Goal: Task Accomplishment & Management: Manage account settings

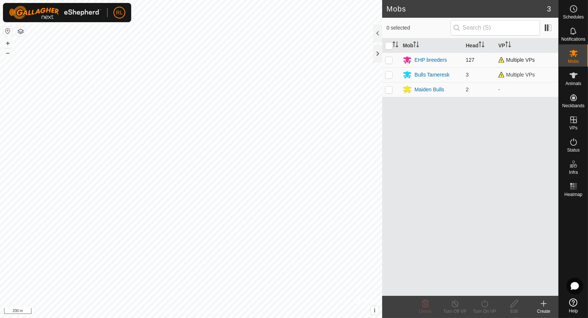
click at [387, 57] on p-checkbox at bounding box center [388, 60] width 7 height 6
checkbox input "true"
click at [486, 307] on icon at bounding box center [484, 303] width 9 height 9
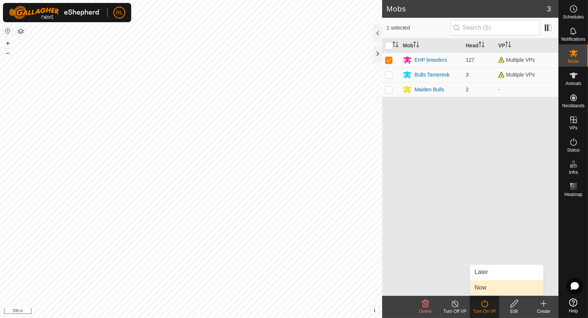
click at [493, 286] on link "Now" at bounding box center [506, 287] width 73 height 15
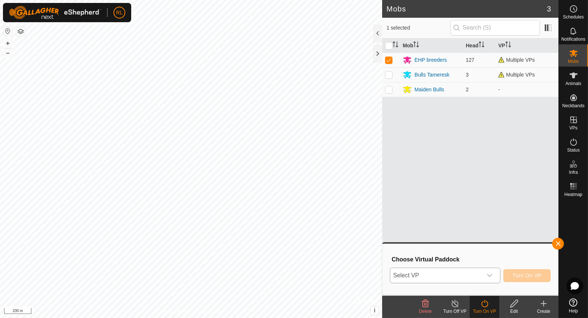
click at [492, 276] on icon "dropdown trigger" at bounding box center [489, 275] width 5 height 3
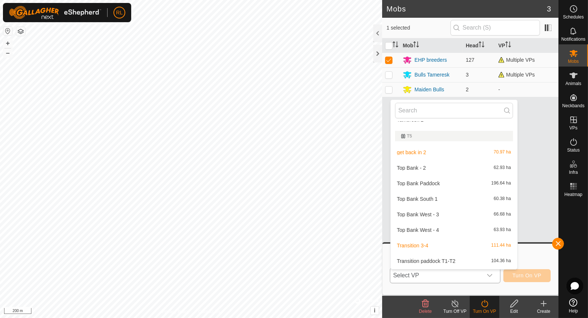
scroll to position [60, 0]
click at [435, 229] on li "Top Bank West - 4 63.93 ha" at bounding box center [454, 228] width 127 height 15
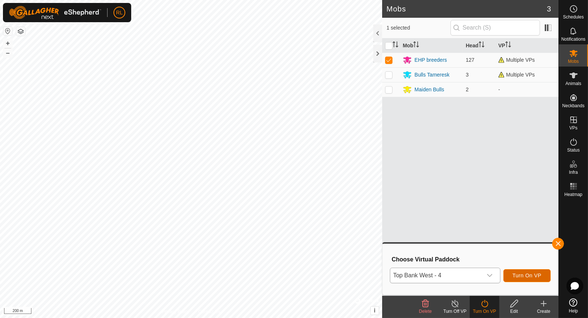
click at [540, 272] on span "Turn On VP" at bounding box center [527, 275] width 29 height 6
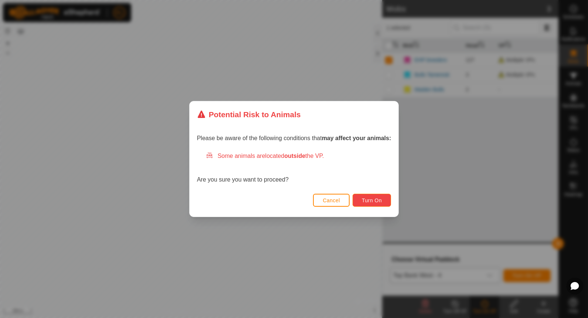
click at [371, 200] on span "Turn On" at bounding box center [372, 200] width 20 height 6
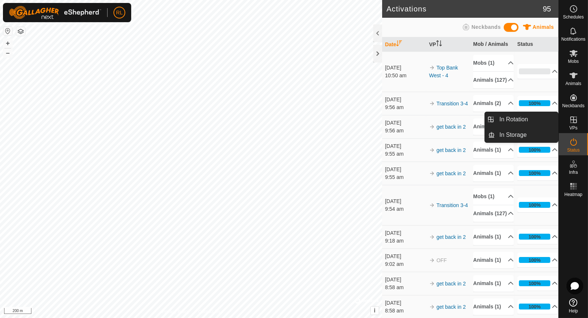
click at [574, 118] on icon at bounding box center [574, 119] width 7 height 7
click at [539, 118] on link "In Rotation" at bounding box center [526, 119] width 63 height 15
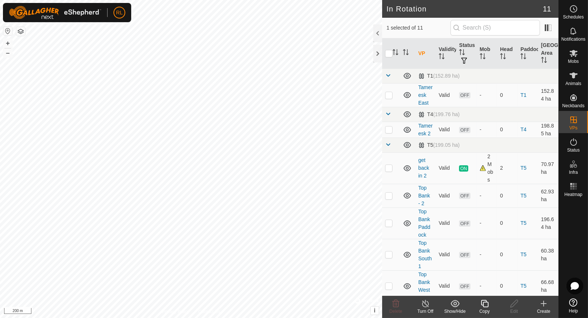
click at [542, 302] on icon at bounding box center [543, 303] width 9 height 9
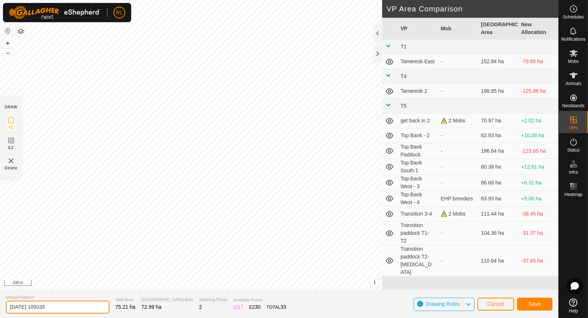
click at [85, 304] on input "2025-08-18 105035" at bounding box center [58, 307] width 104 height 13
type input "2"
type input "get back in 3"
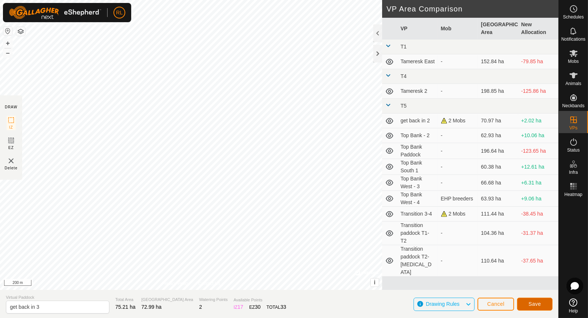
click at [533, 304] on span "Save" at bounding box center [535, 304] width 13 height 6
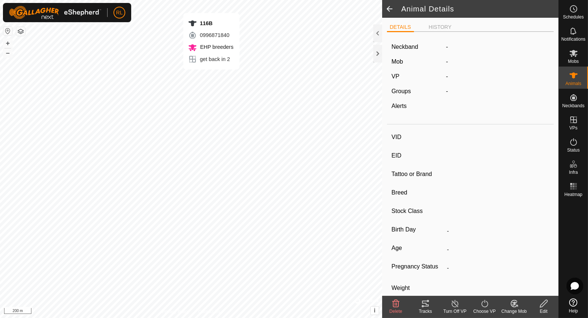
type input "116B"
type input "982123754959345"
type input "-"
type input "Murry Grey"
type input "EHP Breed"
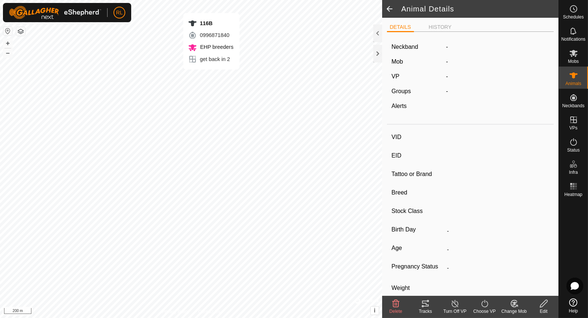
type input "0 kg"
type input "-"
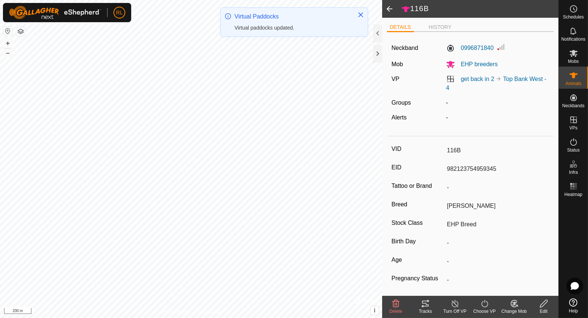
click at [487, 308] on div "Choose VP" at bounding box center [485, 311] width 30 height 7
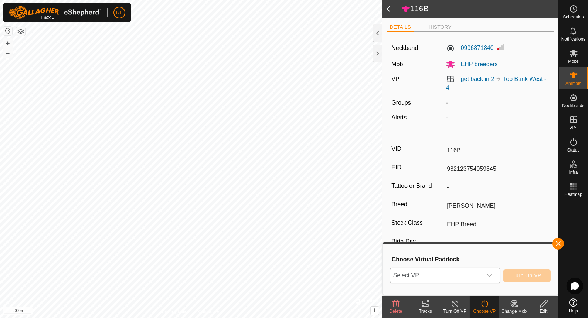
click at [493, 277] on icon "dropdown trigger" at bounding box center [490, 275] width 6 height 6
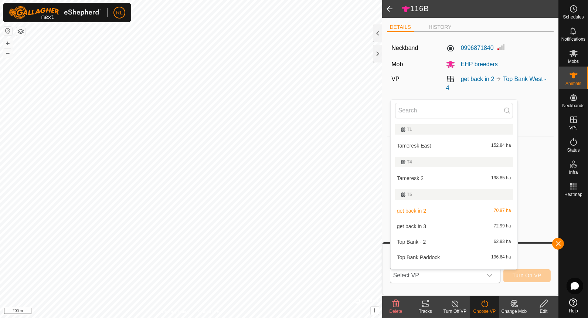
click at [436, 228] on li "get back in 3 72.99 ha" at bounding box center [454, 226] width 127 height 15
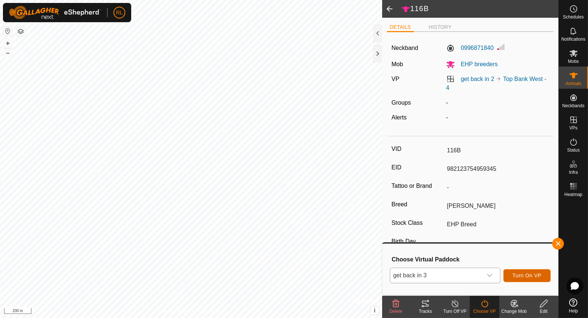
click at [521, 275] on span "Turn On VP" at bounding box center [527, 275] width 29 height 6
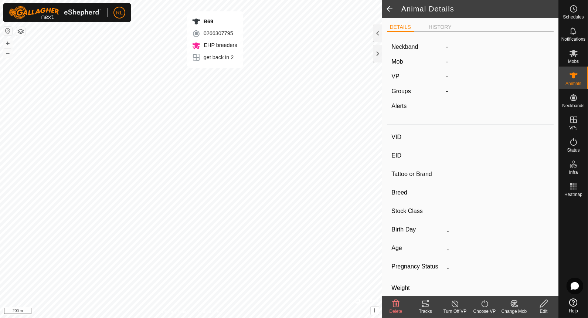
type input "B69"
type input "982123531693656"
type input "-"
type input "Murry Grey"
type input "EHP Breed"
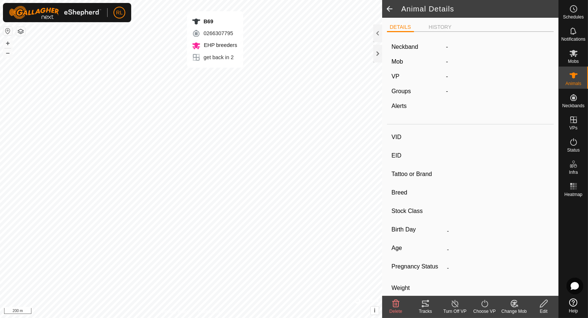
type input "0 kg"
type input "-"
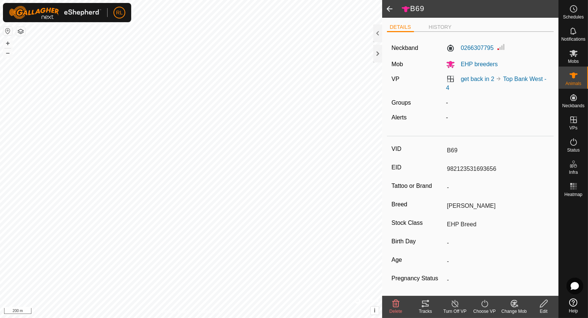
click at [481, 307] on icon at bounding box center [484, 303] width 9 height 9
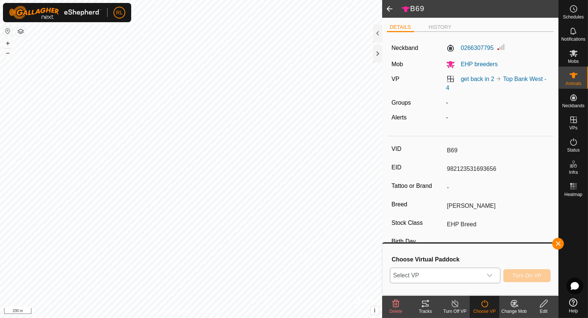
click at [492, 277] on icon "dropdown trigger" at bounding box center [490, 275] width 6 height 6
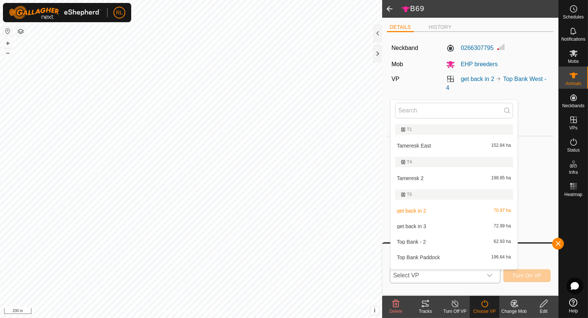
click at [435, 223] on li "get back in 3 72.99 ha" at bounding box center [454, 226] width 127 height 15
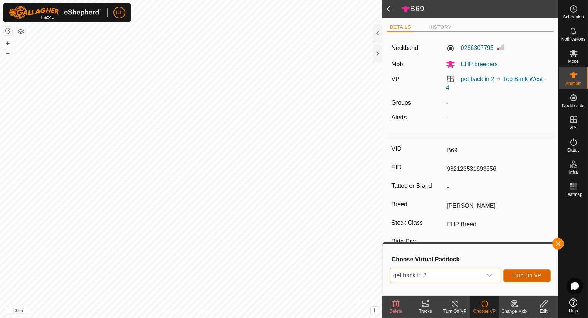
click at [542, 270] on button "Turn On VP" at bounding box center [527, 275] width 47 height 13
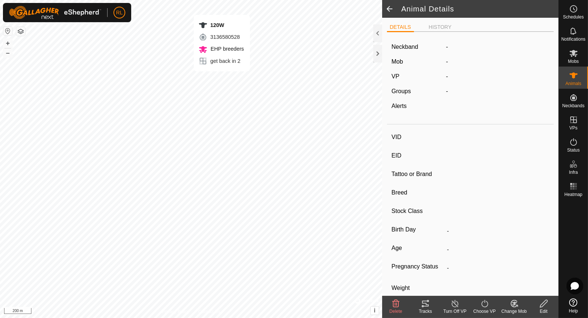
type input "120W"
type input "982123712714825"
type input "-"
type input "Angus"
type input "EHP Breed"
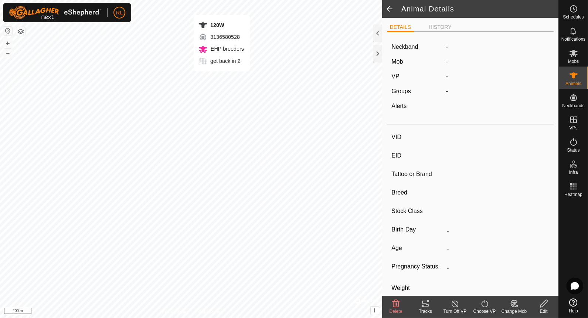
type input "0 kg"
type input "-"
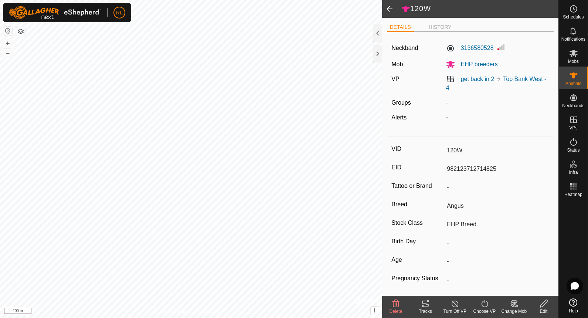
click at [485, 304] on icon at bounding box center [484, 303] width 9 height 9
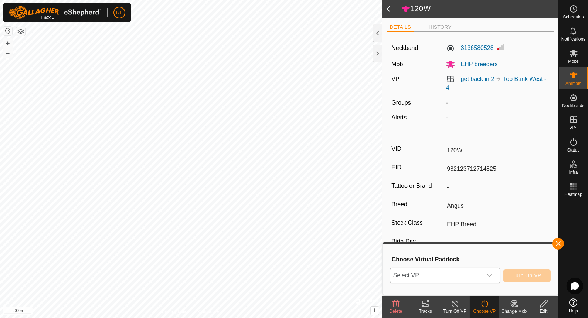
click at [496, 273] on div "dropdown trigger" at bounding box center [490, 275] width 15 height 15
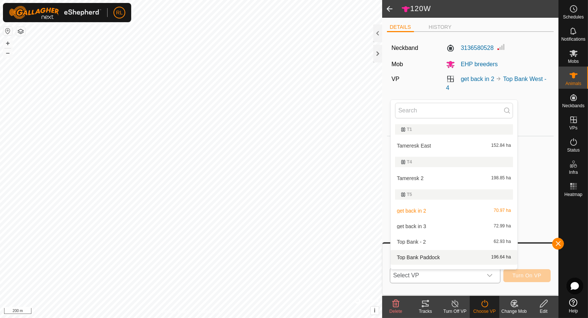
scroll to position [11, 0]
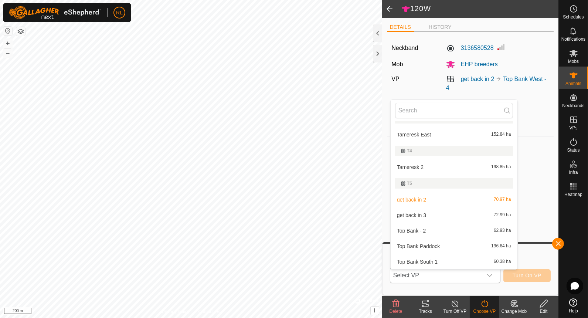
click at [431, 212] on li "get back in 3 72.99 ha" at bounding box center [454, 215] width 127 height 15
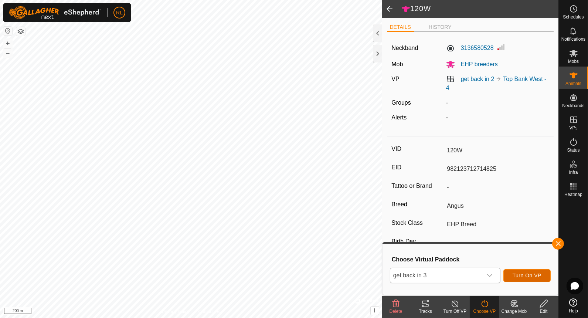
click at [535, 276] on span "Turn On VP" at bounding box center [527, 275] width 29 height 6
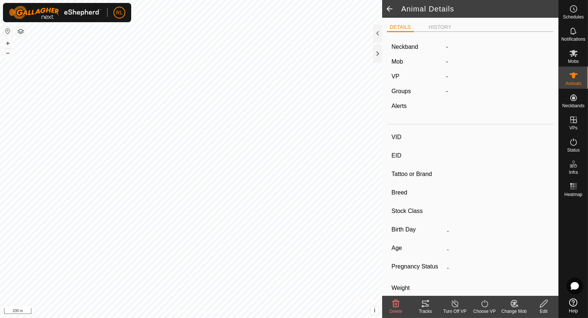
type input "B80"
type input "982123733494859"
type input "-"
type input "Murry Grey"
type input "EHP Breed"
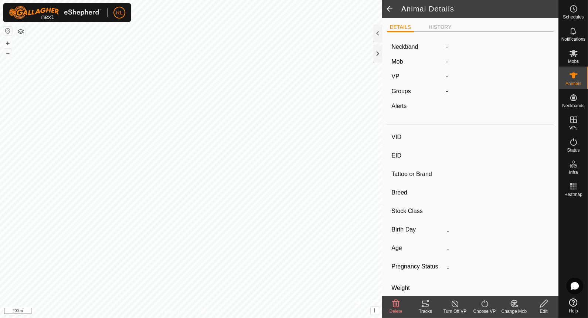
type input "0 kg"
type input "-"
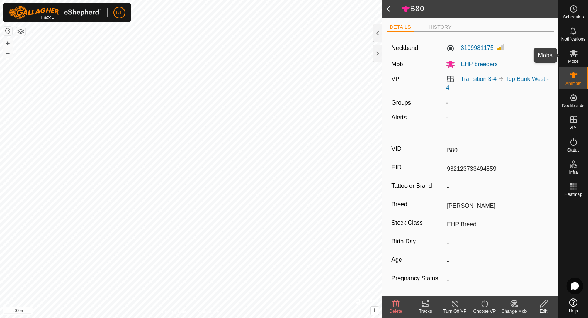
click at [573, 59] on span "Mobs" at bounding box center [573, 61] width 11 height 4
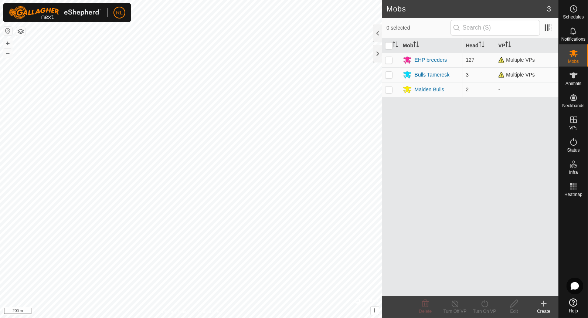
click at [433, 75] on div "Bulls Tameresk" at bounding box center [432, 75] width 35 height 8
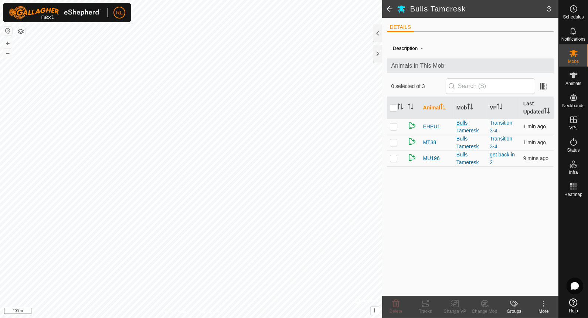
click at [464, 126] on div "Bulls Tameresk" at bounding box center [470, 127] width 27 height 16
drag, startPoint x: 465, startPoint y: 126, endPoint x: 431, endPoint y: 124, distance: 34.1
click at [431, 124] on span "EHPU1" at bounding box center [431, 127] width 17 height 8
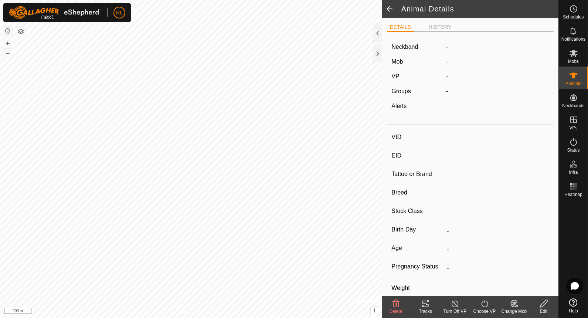
type input "EHPU1"
type input "-"
type input "mt132"
type input "Angus"
type input "bull"
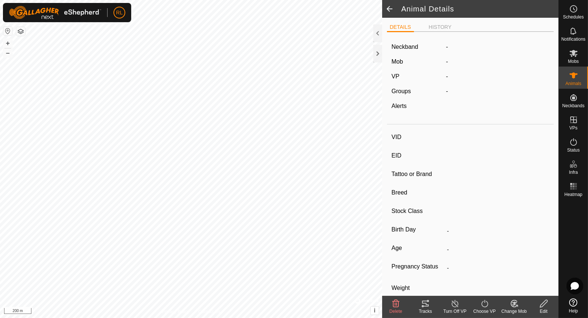
type input "0 kg"
type input "-"
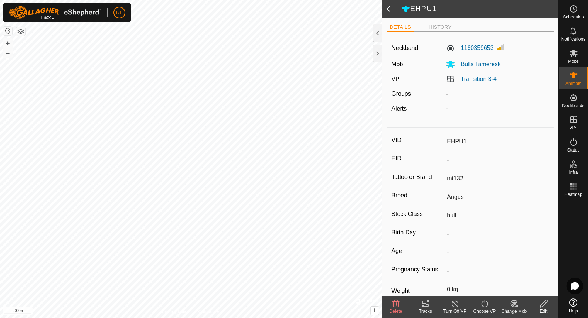
click at [484, 305] on icon at bounding box center [484, 303] width 9 height 9
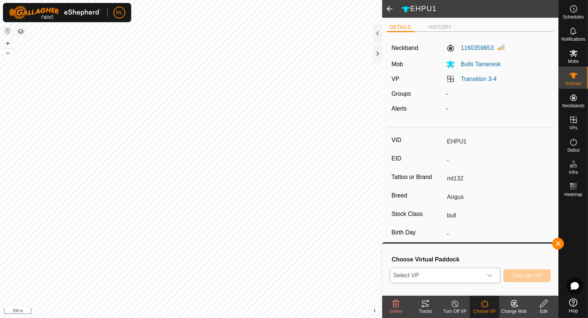
click at [492, 276] on icon "dropdown trigger" at bounding box center [490, 275] width 6 height 6
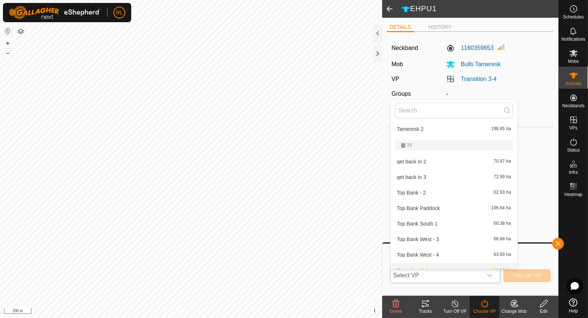
scroll to position [57, 0]
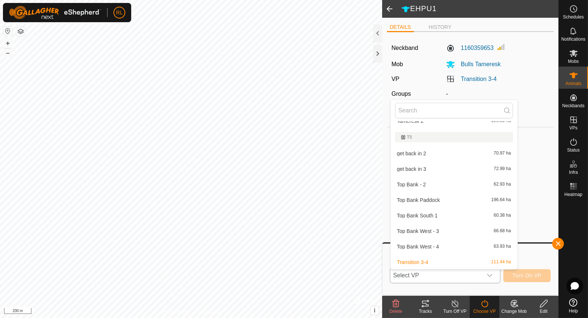
click at [462, 243] on li "Top Bank West - 4 63.93 ha" at bounding box center [454, 246] width 127 height 15
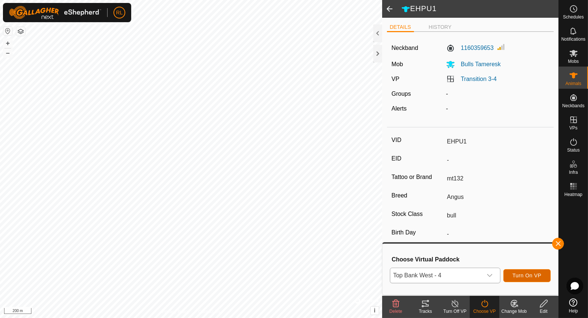
click at [531, 274] on span "Turn On VP" at bounding box center [527, 275] width 29 height 6
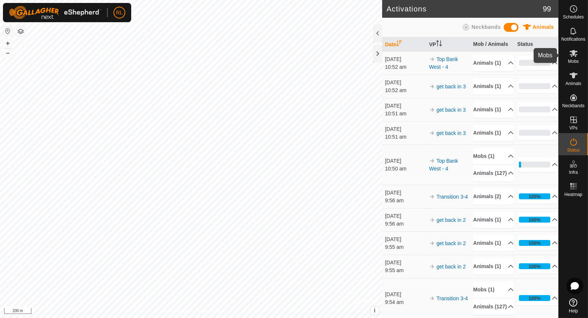
click at [573, 53] on icon at bounding box center [574, 53] width 8 height 7
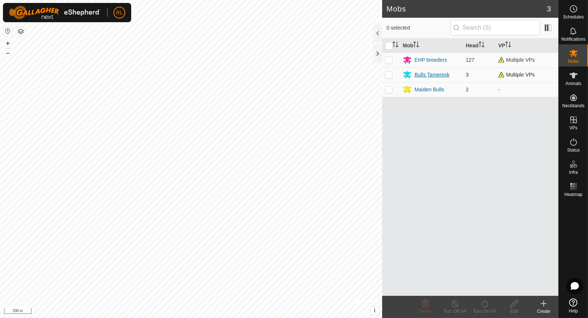
click at [432, 72] on div "Bulls Tameresk" at bounding box center [432, 75] width 35 height 8
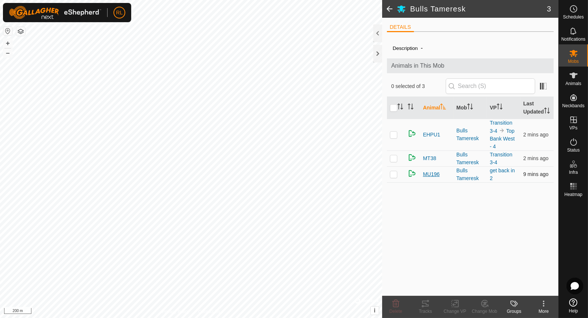
click at [433, 174] on span "MU196" at bounding box center [431, 174] width 17 height 8
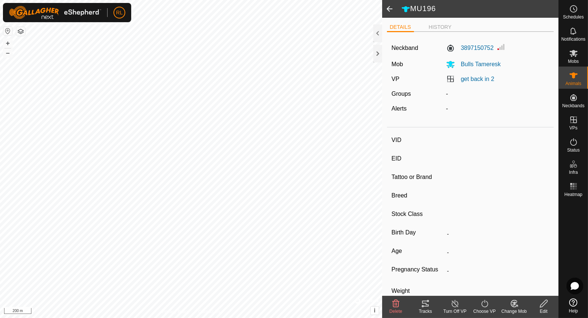
type input "MU196"
type input "-"
type input "mt132"
type input "Angus"
type input "bull"
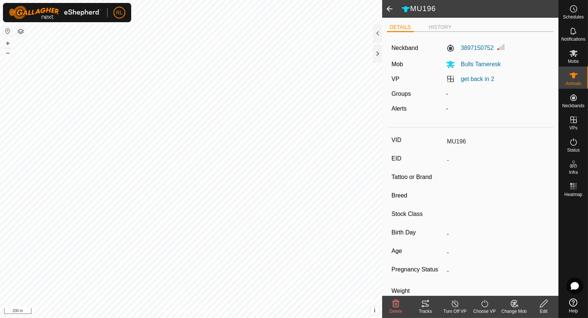
type input "0 kg"
type input "-"
click at [485, 307] on icon at bounding box center [484, 303] width 7 height 7
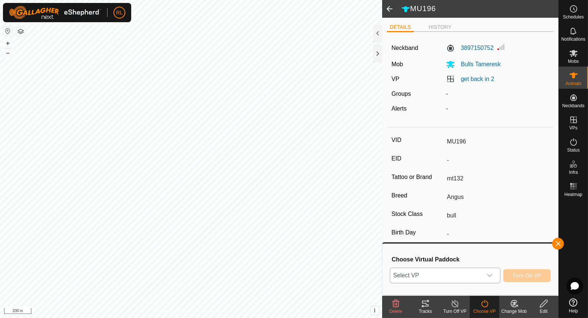
click at [491, 275] on icon "dropdown trigger" at bounding box center [489, 275] width 5 height 3
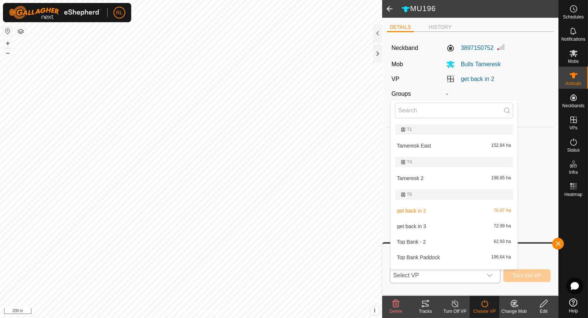
scroll to position [11, 0]
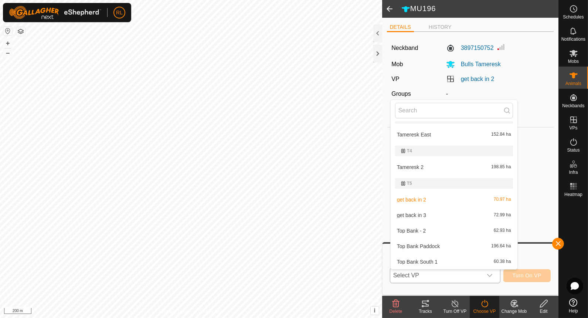
click at [436, 213] on li "get back in 3 72.99 ha" at bounding box center [454, 215] width 127 height 15
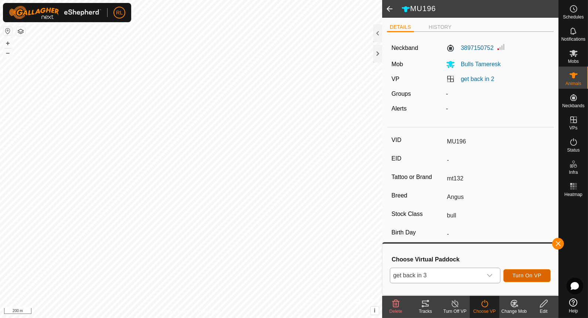
click at [536, 276] on span "Turn On VP" at bounding box center [527, 275] width 29 height 6
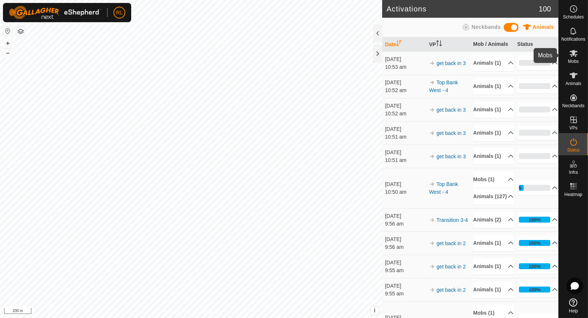
click at [571, 55] on icon at bounding box center [574, 53] width 8 height 7
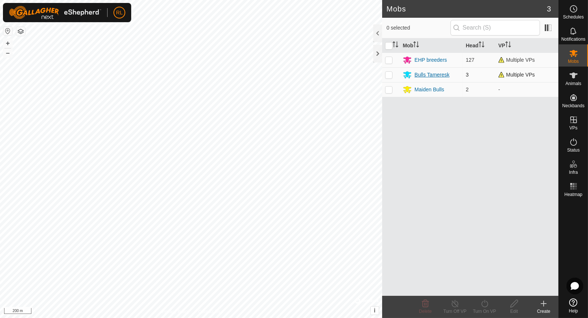
click at [439, 72] on div "Bulls Tameresk" at bounding box center [432, 75] width 35 height 8
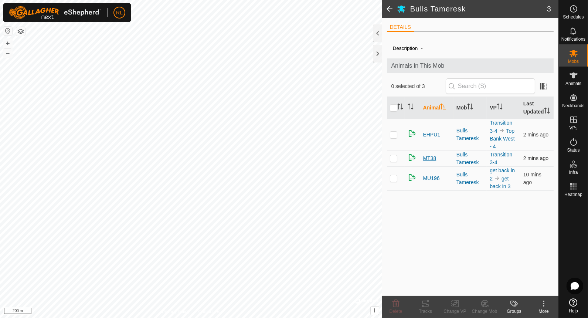
click at [433, 155] on span "MT38" at bounding box center [429, 159] width 13 height 8
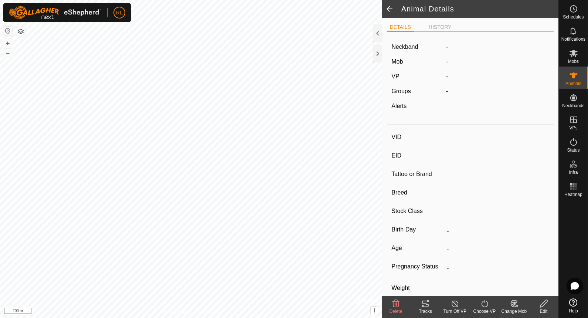
type input "MT38"
type input "-"
type input "mt132"
type input "Angus"
type input "bull"
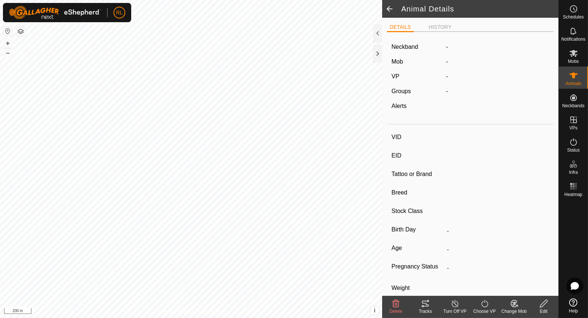
type input "0 kg"
type input "-"
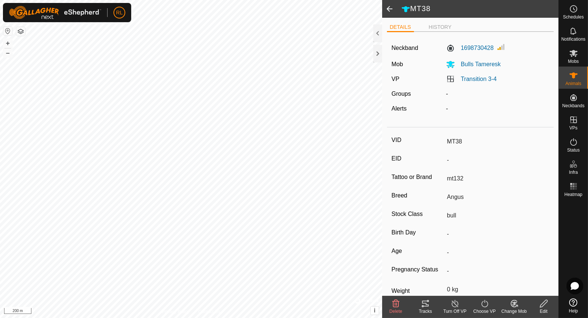
click at [484, 304] on icon at bounding box center [484, 303] width 9 height 9
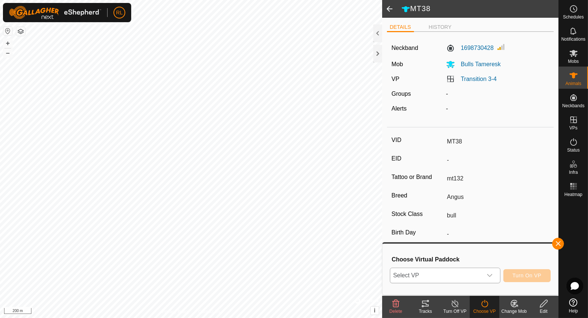
click at [493, 277] on icon "dropdown trigger" at bounding box center [490, 275] width 6 height 6
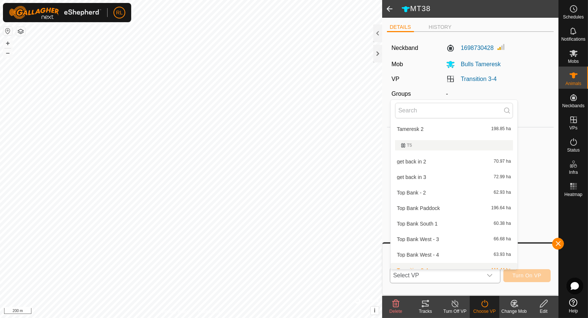
scroll to position [57, 0]
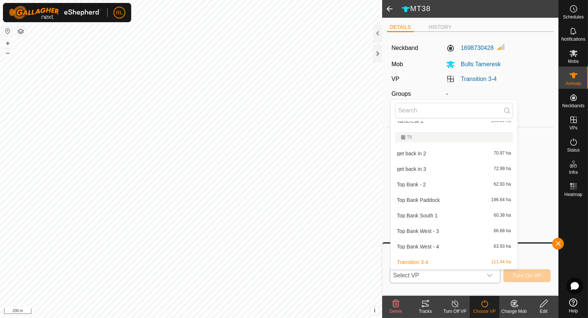
click at [426, 248] on li "Top Bank West - 4 63.93 ha" at bounding box center [454, 246] width 127 height 15
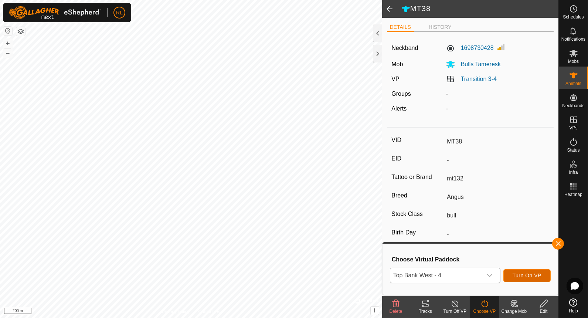
click at [538, 275] on span "Turn On VP" at bounding box center [527, 275] width 29 height 6
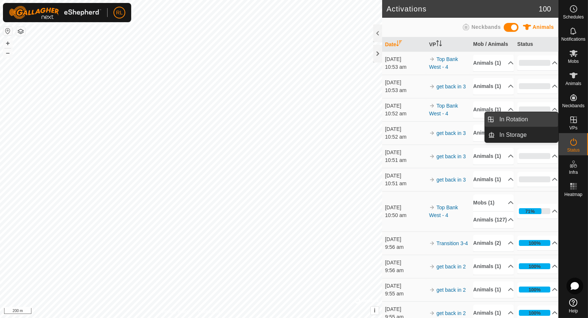
click at [524, 118] on link "In Rotation" at bounding box center [526, 119] width 63 height 15
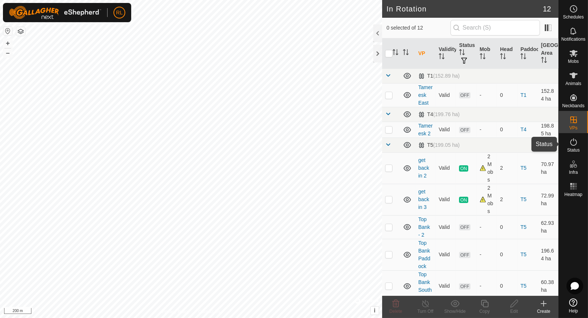
click at [573, 148] on span "Status" at bounding box center [573, 150] width 13 height 4
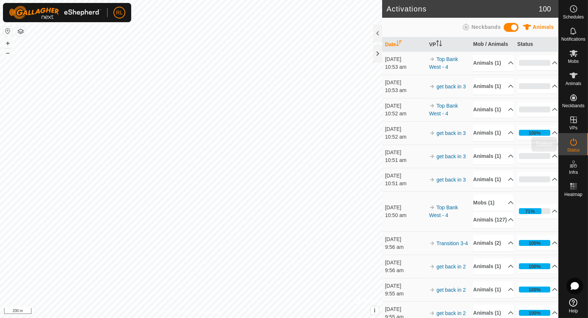
click at [574, 145] on icon at bounding box center [574, 141] width 7 height 7
